Goal: Task Accomplishment & Management: Complete application form

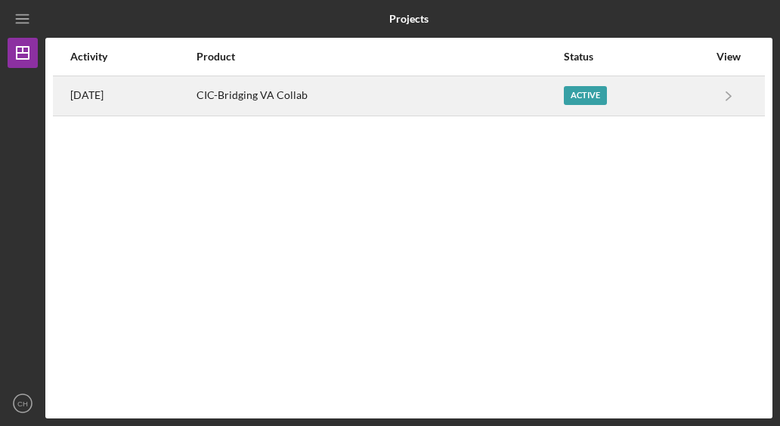
click at [124, 111] on div "[DATE]" at bounding box center [132, 96] width 125 height 38
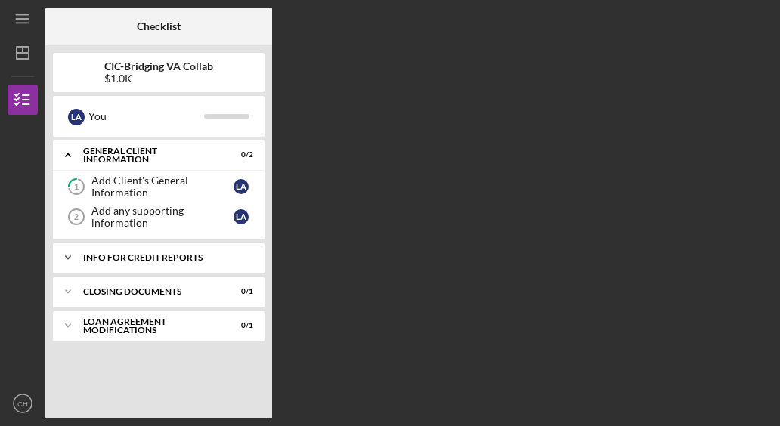
click at [150, 255] on div "Info for Credit Reports" at bounding box center [164, 257] width 163 height 9
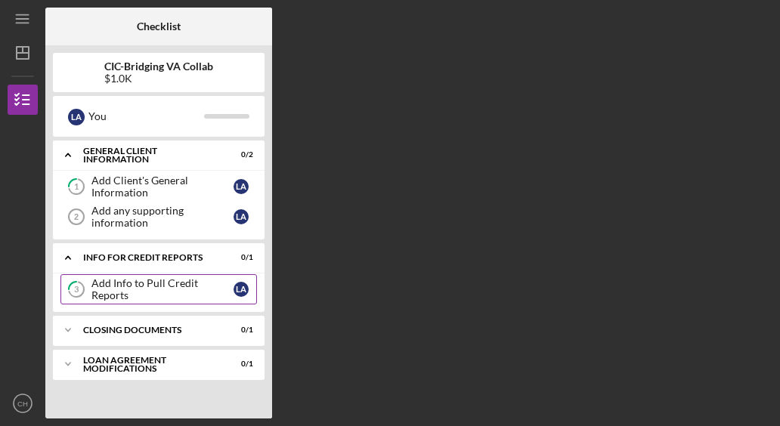
click at [150, 290] on div "Add Info to Pull Credit Reports" at bounding box center [162, 289] width 142 height 24
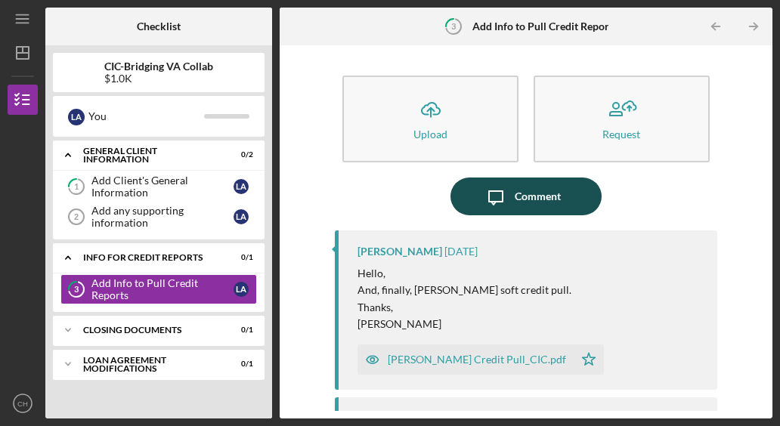
click at [496, 198] on icon "Icon/Message" at bounding box center [496, 197] width 38 height 38
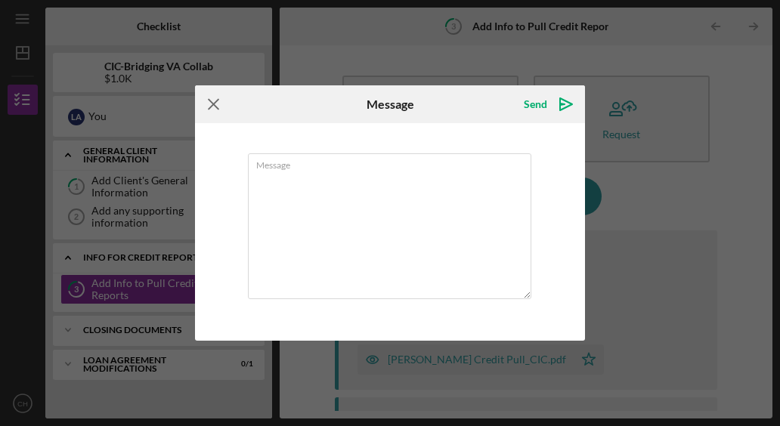
click at [212, 104] on icon "Icon/Menu Close" at bounding box center [214, 104] width 38 height 38
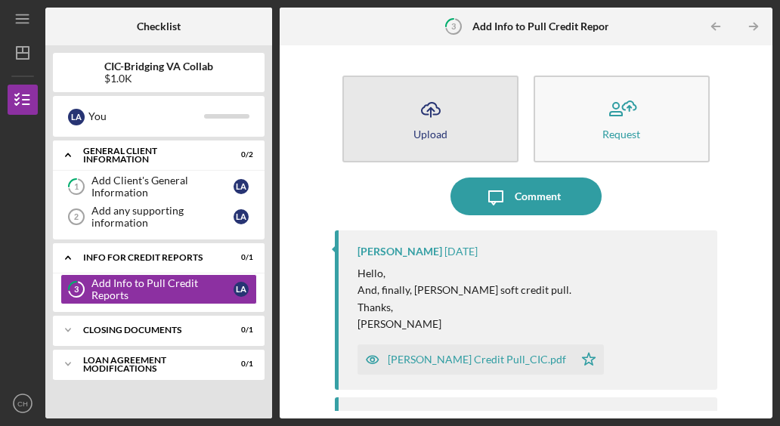
click at [446, 112] on icon "Icon/Upload" at bounding box center [431, 110] width 38 height 38
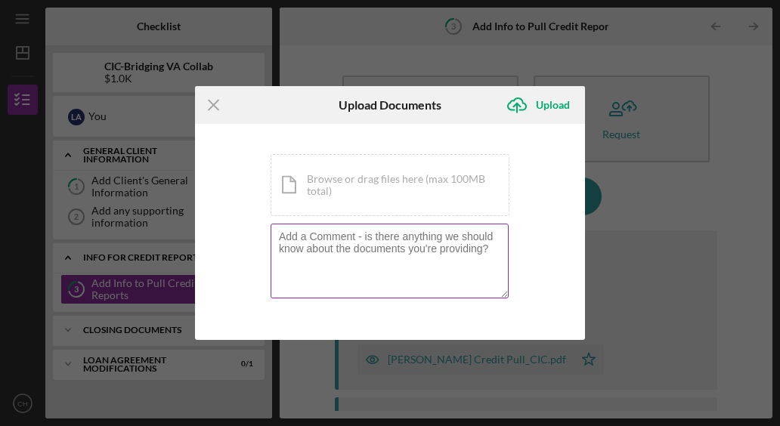
click at [373, 241] on textarea at bounding box center [390, 261] width 238 height 74
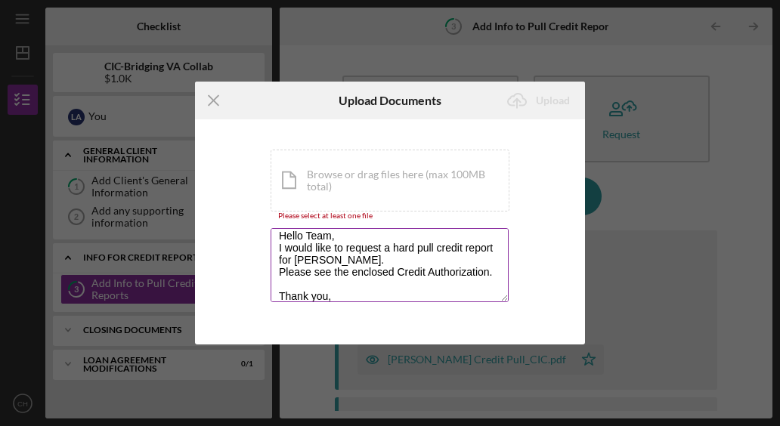
scroll to position [18, 0]
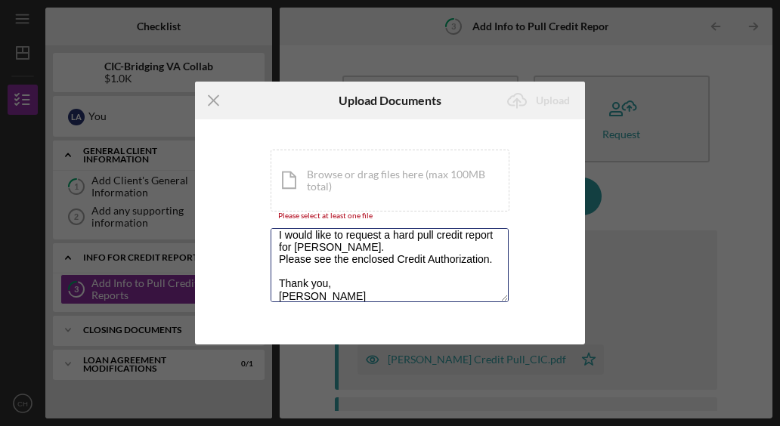
type textarea "Hello Team, I would like to request a hard pull credit report for [PERSON_NAME]…"
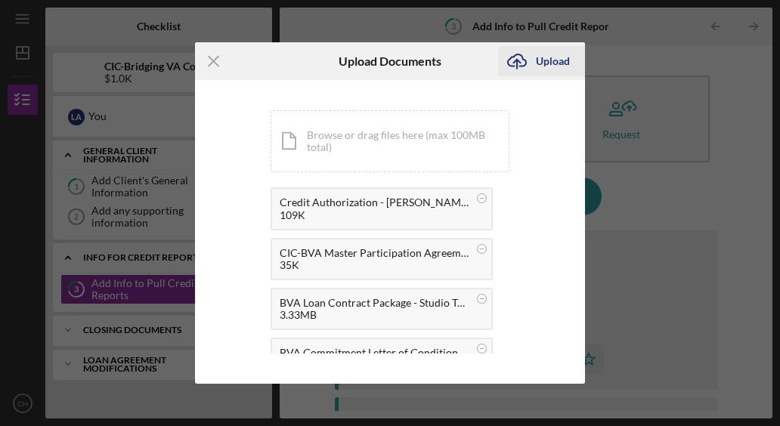
click at [555, 60] on div "Upload" at bounding box center [553, 61] width 34 height 30
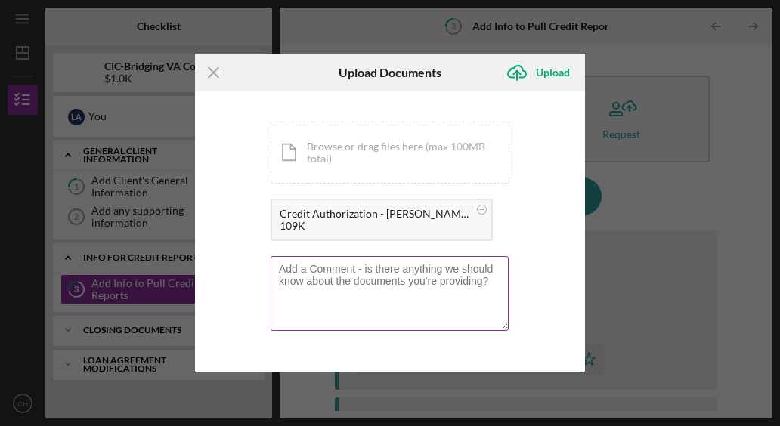
click at [421, 280] on textarea at bounding box center [390, 293] width 238 height 74
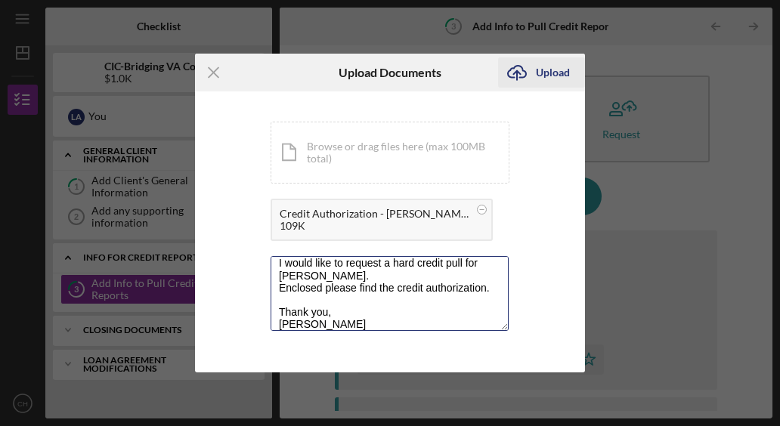
type textarea "Hello Team, I would like to request a hard credit pull for [PERSON_NAME]. Enclo…"
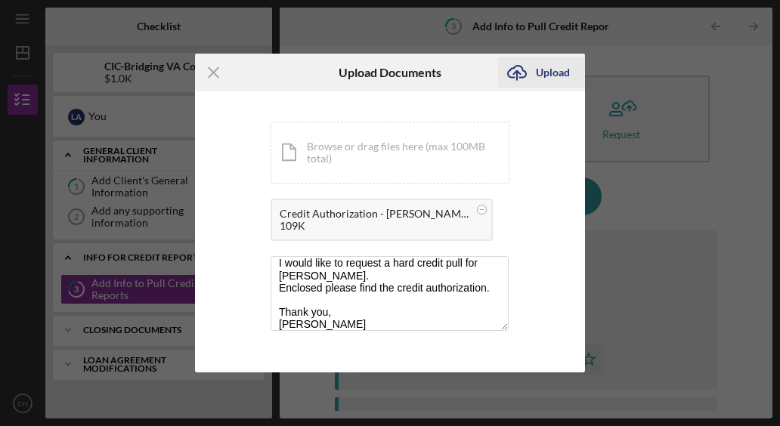
click at [538, 78] on div "Upload" at bounding box center [553, 72] width 34 height 30
